Goal: Task Accomplishment & Management: Manage account settings

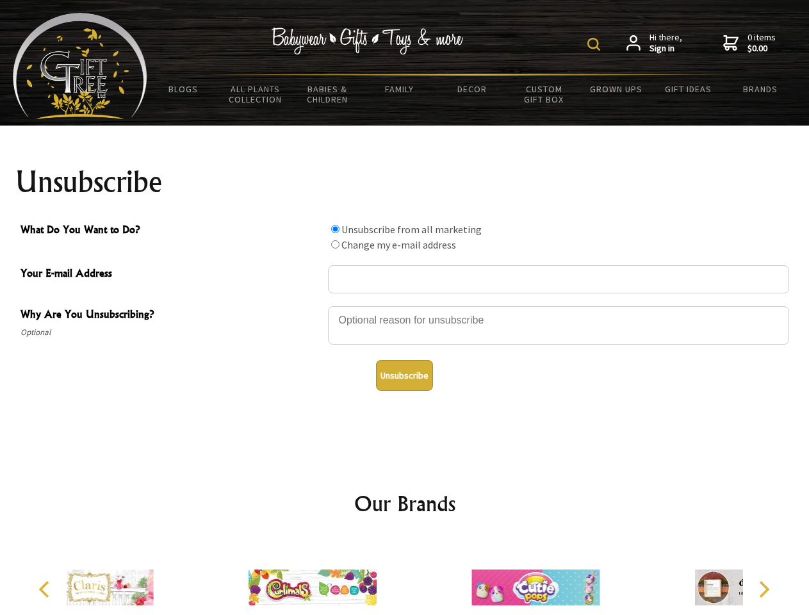
click at [596, 44] on img at bounding box center [594, 44] width 13 height 13
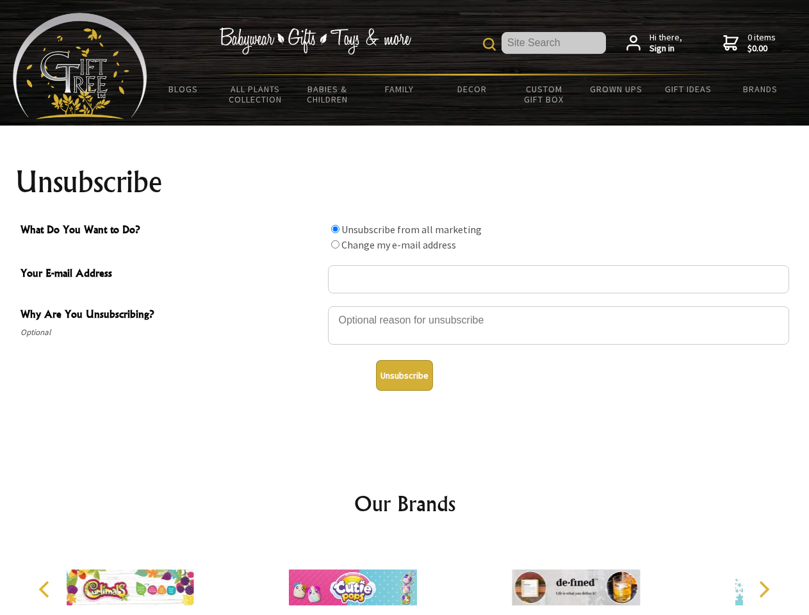
click at [405, 306] on div at bounding box center [558, 327] width 461 height 45
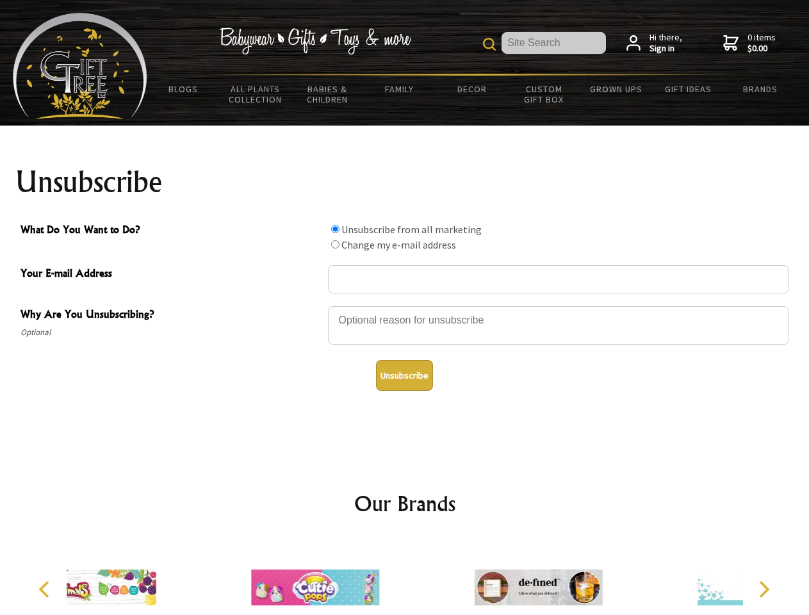
click at [335, 229] on input "What Do You Want to Do?" at bounding box center [335, 229] width 8 height 8
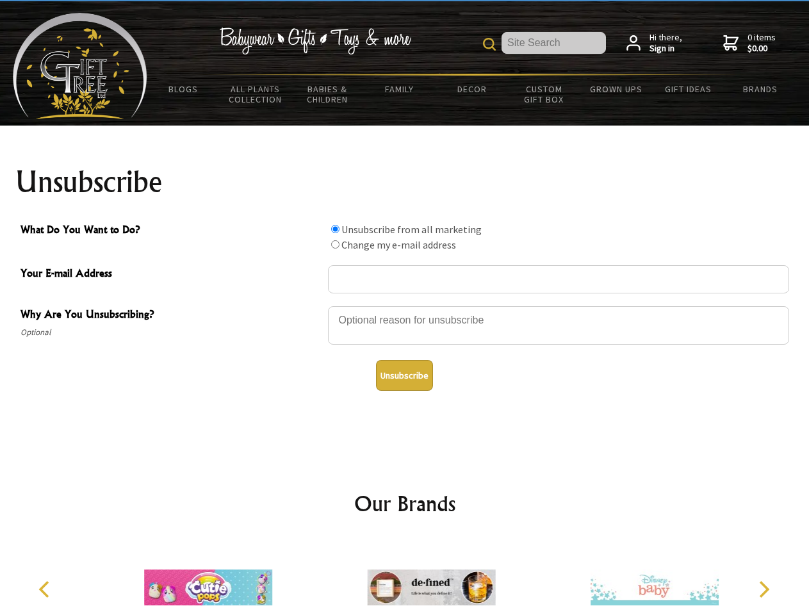
click at [335, 244] on input "What Do You Want to Do?" at bounding box center [335, 244] width 8 height 8
radio input "true"
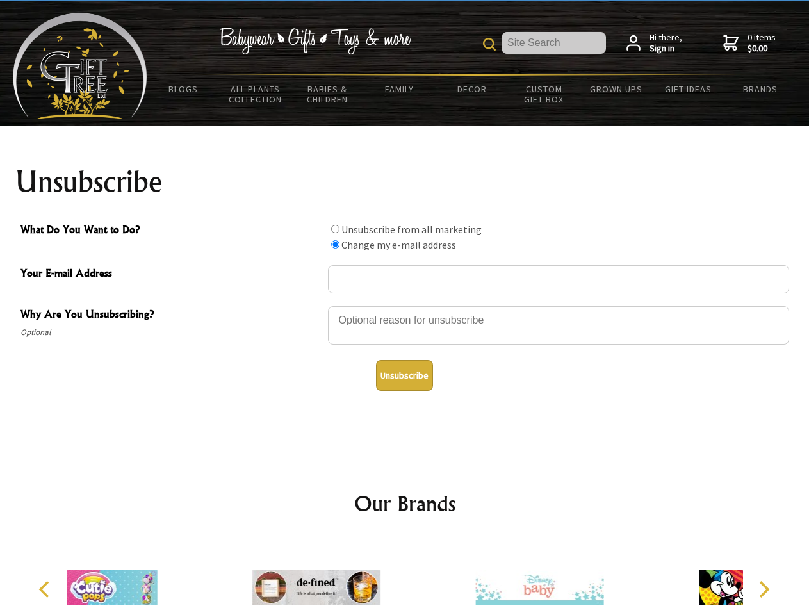
click at [404, 376] on button "Unsubscribe" at bounding box center [404, 375] width 57 height 31
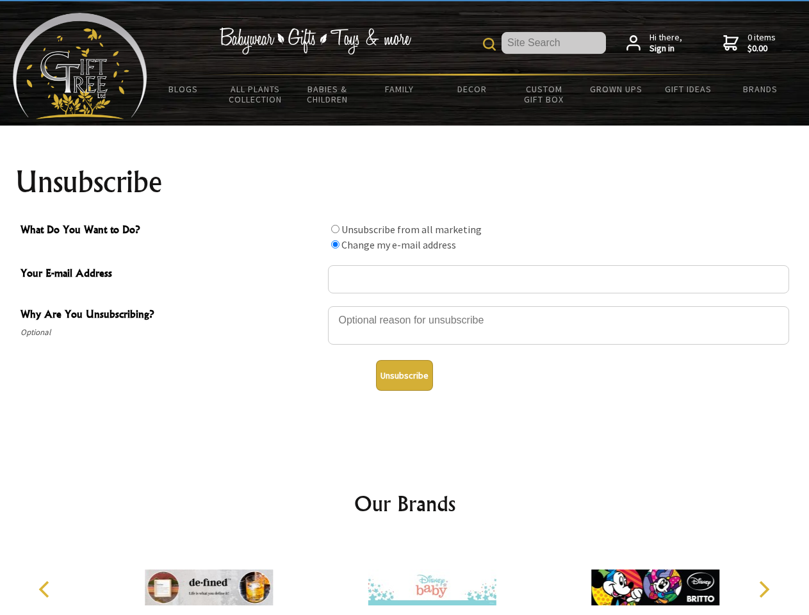
click at [46, 590] on icon "Previous" at bounding box center [45, 589] width 17 height 17
click at [764, 590] on icon "Next" at bounding box center [763, 589] width 17 height 17
